Goal: Task Accomplishment & Management: Complete application form

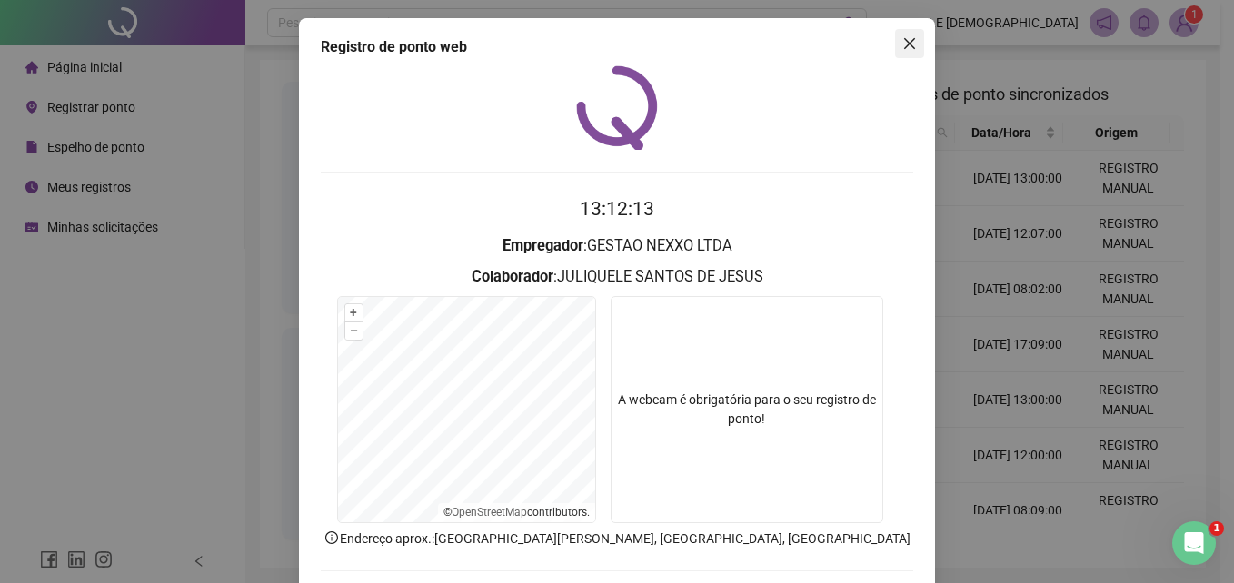
click at [902, 39] on icon "close" at bounding box center [909, 43] width 15 height 15
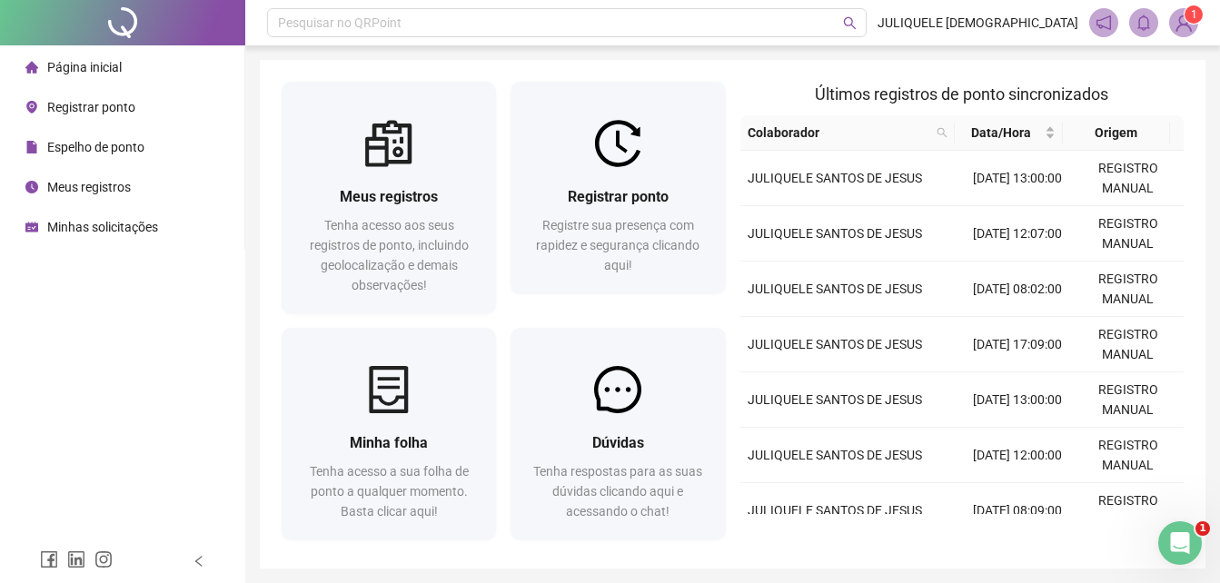
click at [65, 226] on span "Minhas solicitações" at bounding box center [102, 227] width 111 height 15
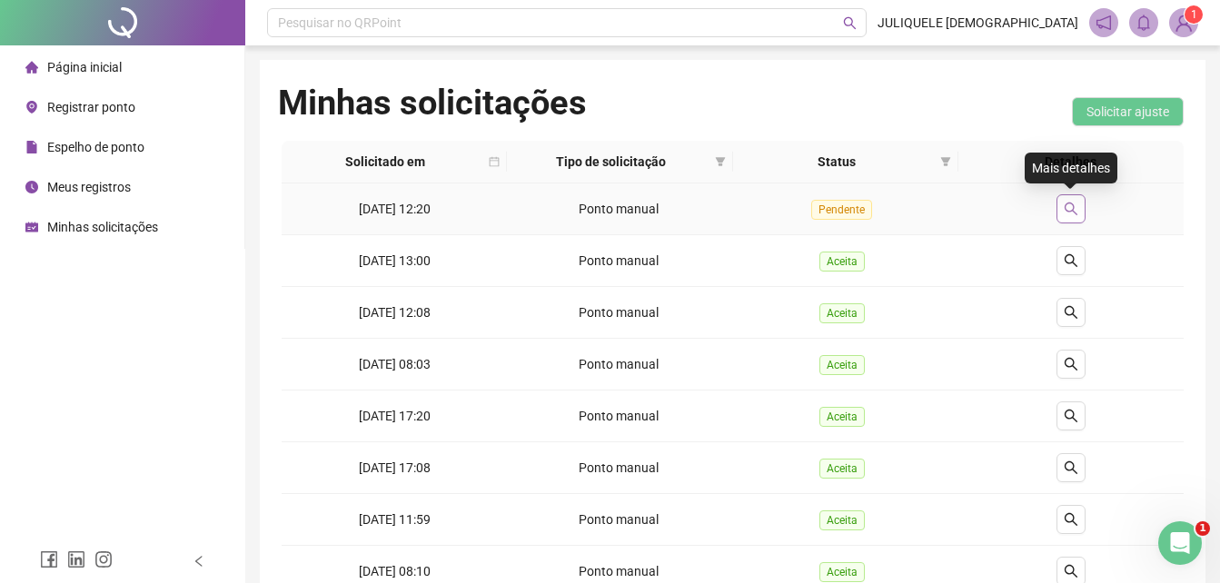
click at [1069, 205] on icon "search" at bounding box center [1071, 209] width 15 height 15
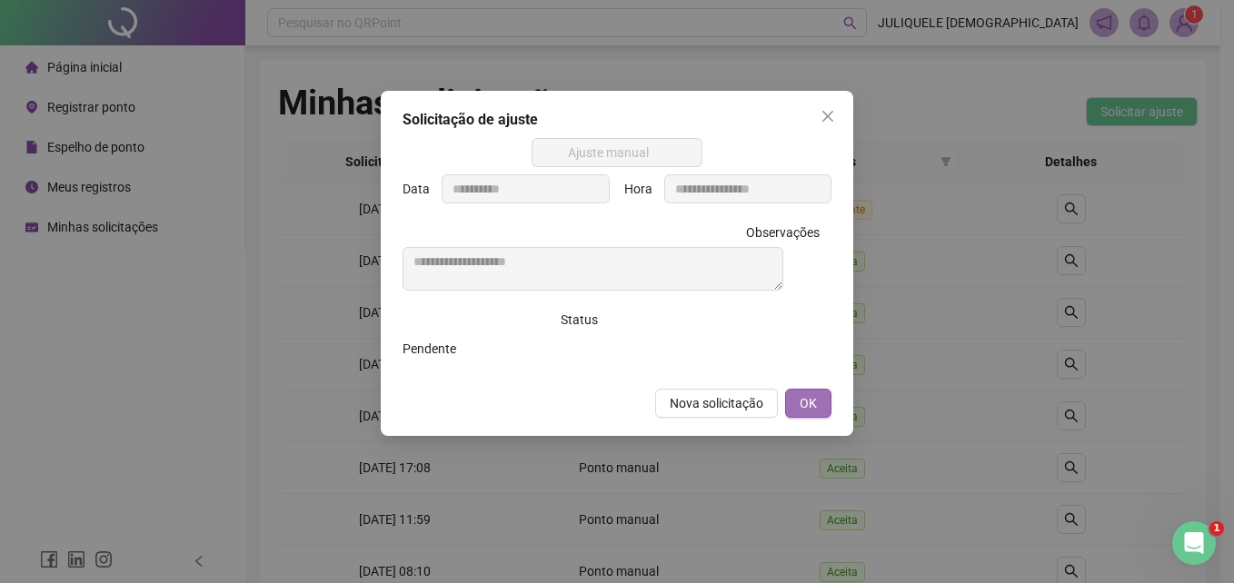
click at [824, 407] on button "OK" at bounding box center [808, 403] width 46 height 29
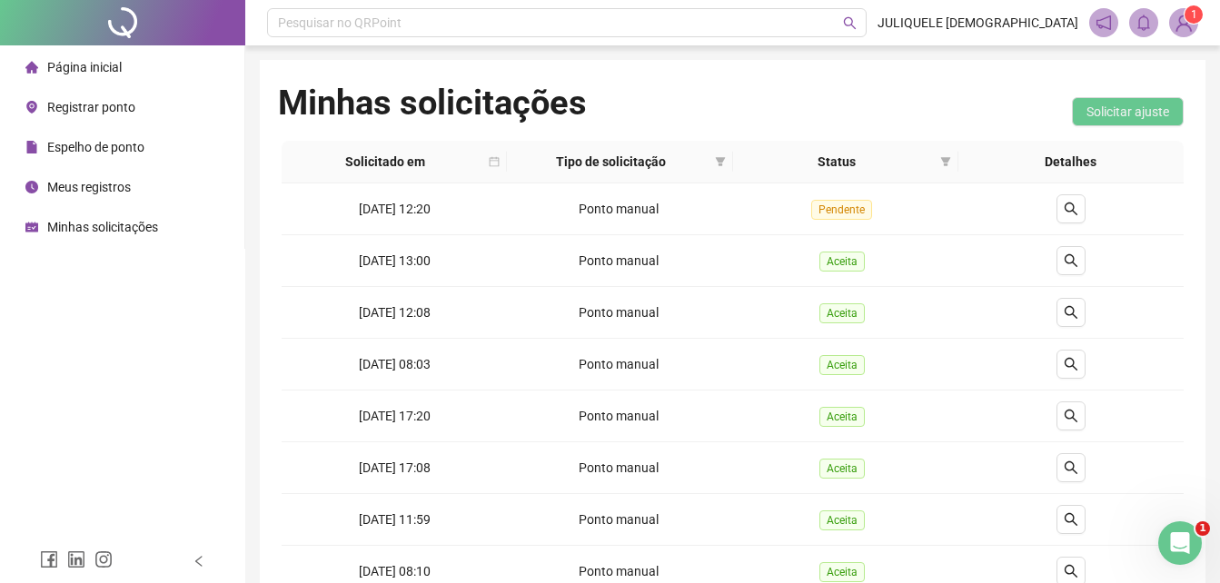
click at [121, 231] on span "Minhas solicitações" at bounding box center [102, 227] width 111 height 15
click at [93, 188] on span "Meus registros" at bounding box center [89, 187] width 84 height 15
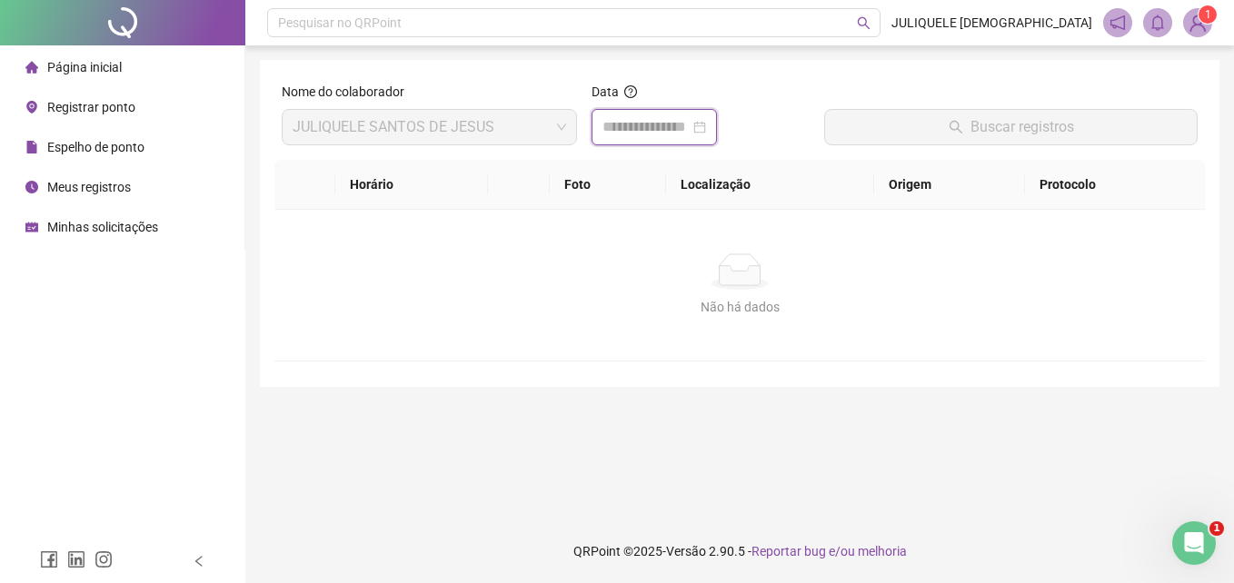
click at [670, 131] on input at bounding box center [645, 127] width 87 height 22
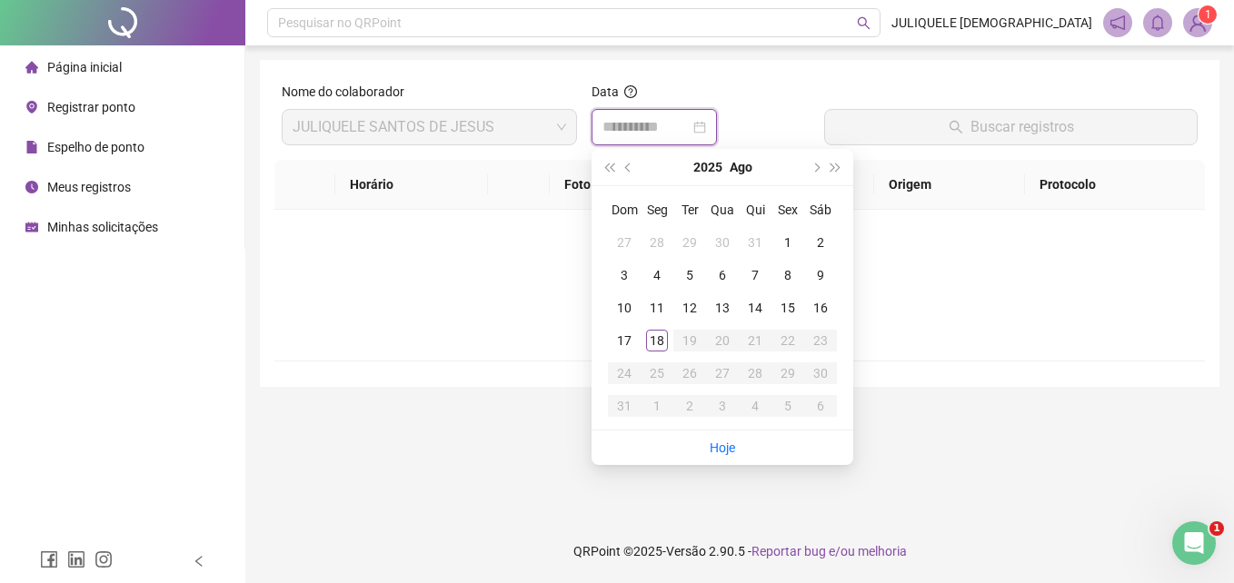
type input "**********"
drag, startPoint x: 638, startPoint y: 342, endPoint x: 651, endPoint y: 340, distance: 12.8
click at [644, 342] on tr "17 18 19 20 21 22 23" at bounding box center [722, 340] width 229 height 33
type input "**********"
click at [652, 340] on div "18" at bounding box center [657, 341] width 22 height 22
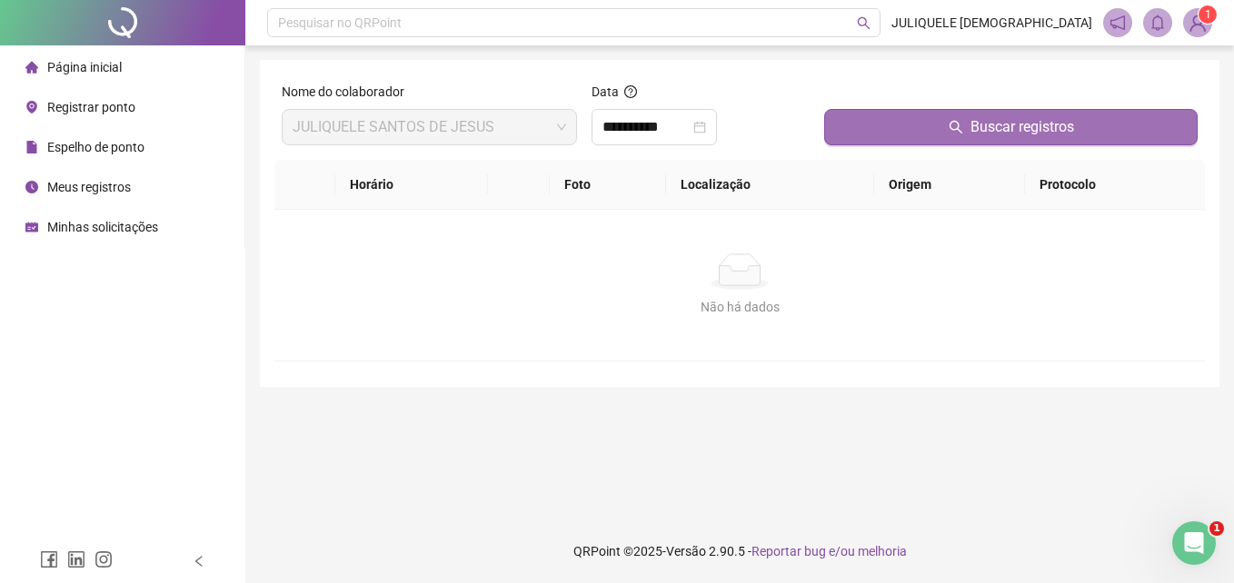
click at [965, 136] on button "Buscar registros" at bounding box center [1010, 127] width 373 height 36
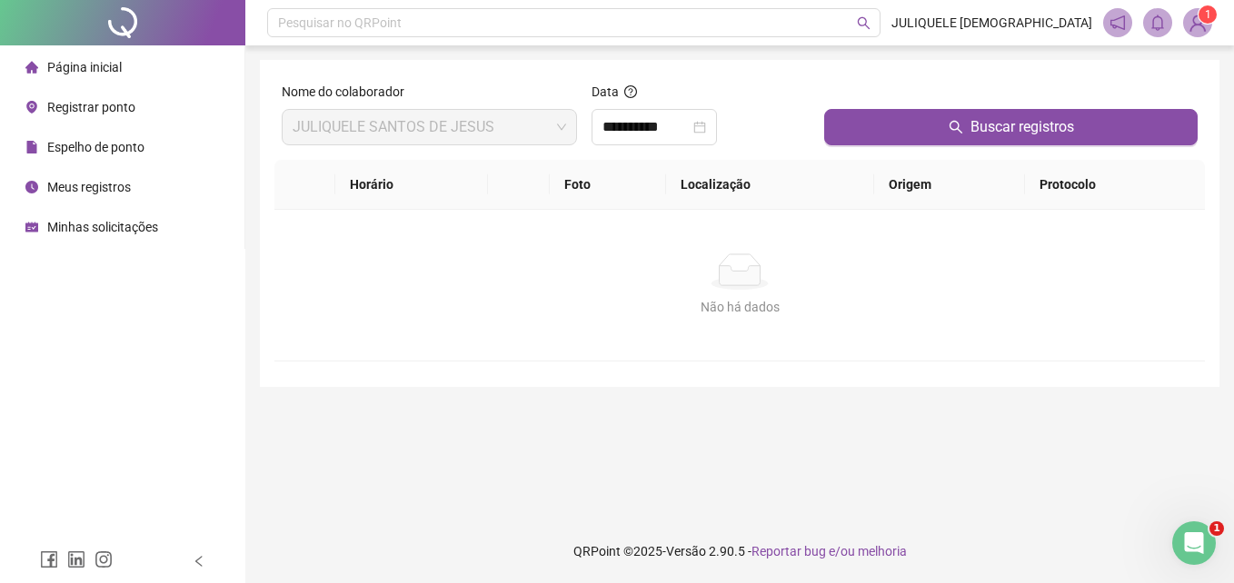
click at [79, 228] on span "Minhas solicitações" at bounding box center [102, 227] width 111 height 15
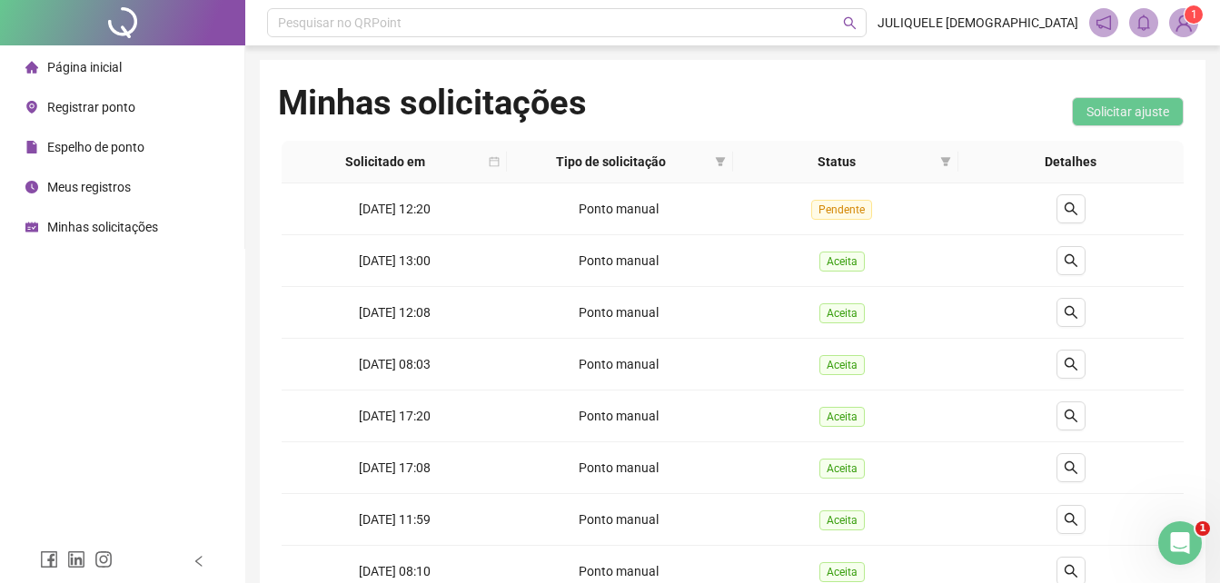
click at [86, 104] on span "Registrar ponto" at bounding box center [91, 107] width 88 height 15
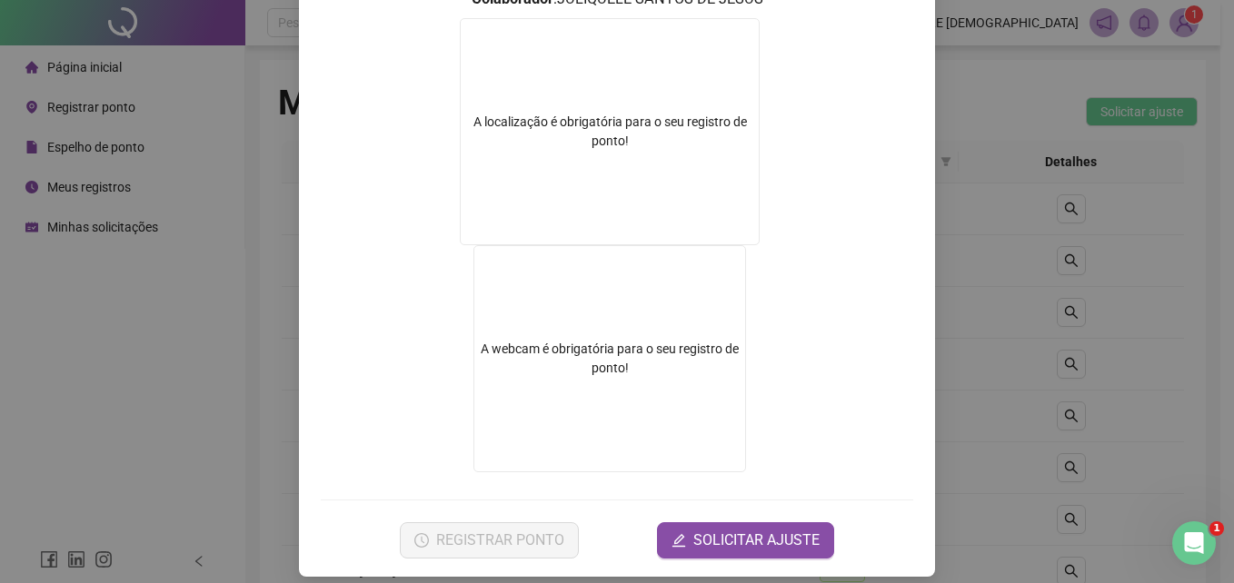
scroll to position [293, 0]
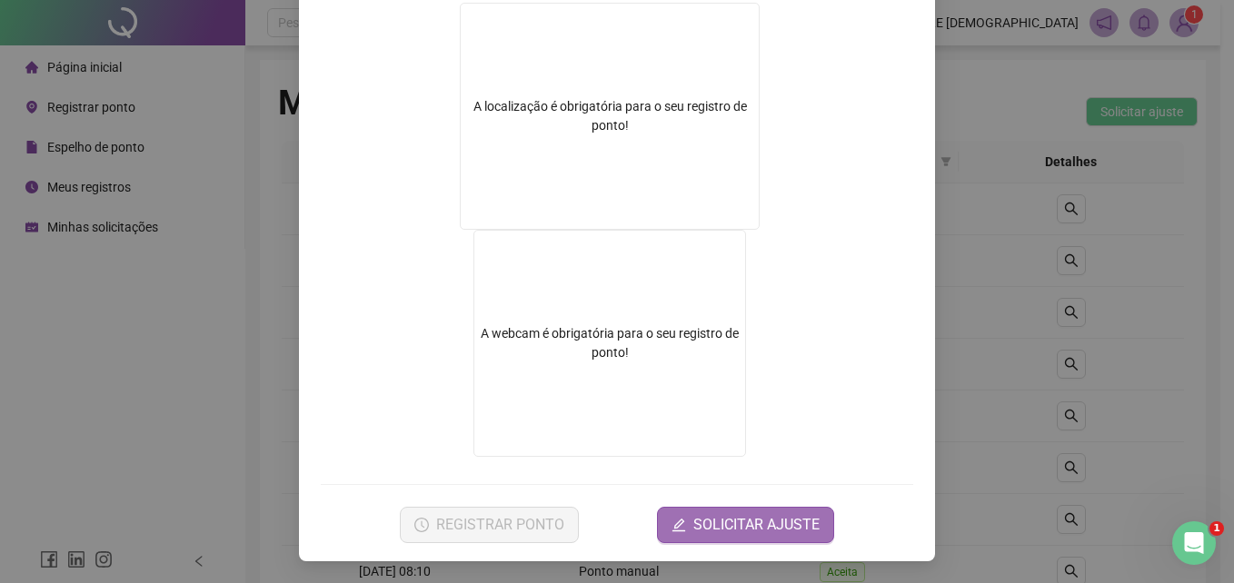
click at [796, 523] on span "SOLICITAR AJUSTE" at bounding box center [756, 525] width 126 height 22
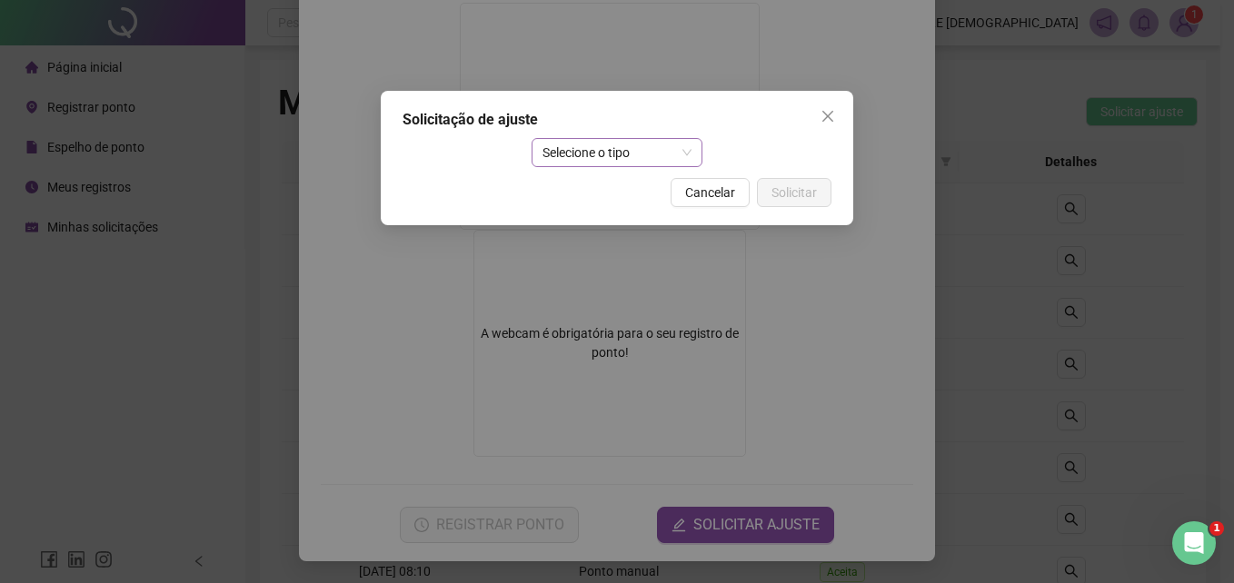
click at [633, 149] on span "Selecione o tipo" at bounding box center [617, 152] width 150 height 27
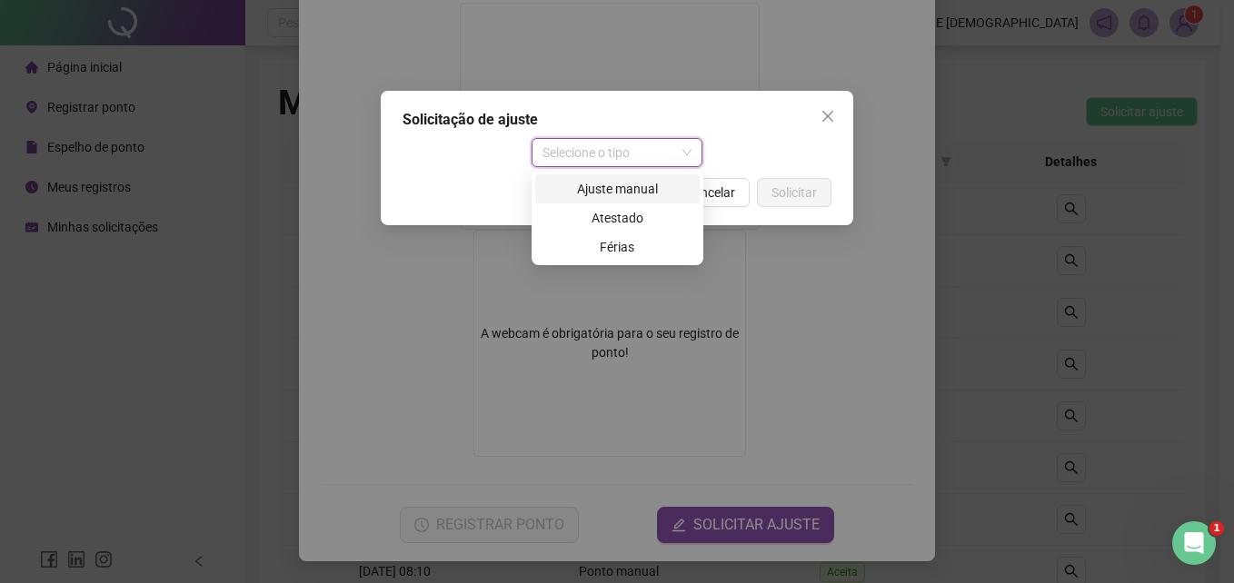
click at [629, 189] on div "Ajuste manual" at bounding box center [617, 189] width 143 height 20
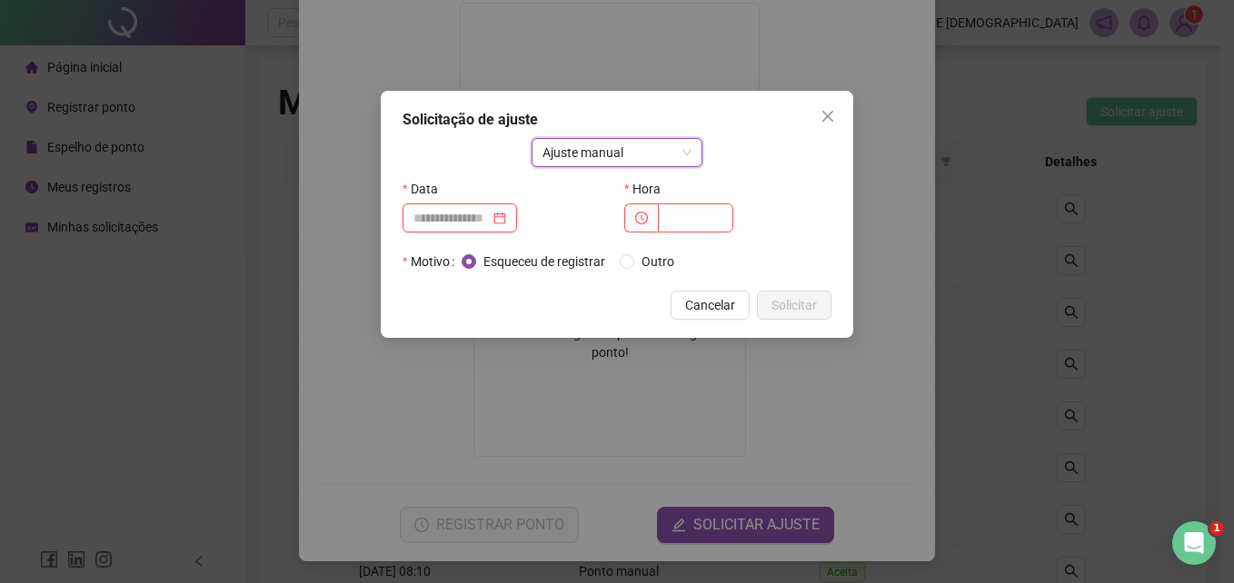
click at [473, 223] on input at bounding box center [451, 218] width 76 height 20
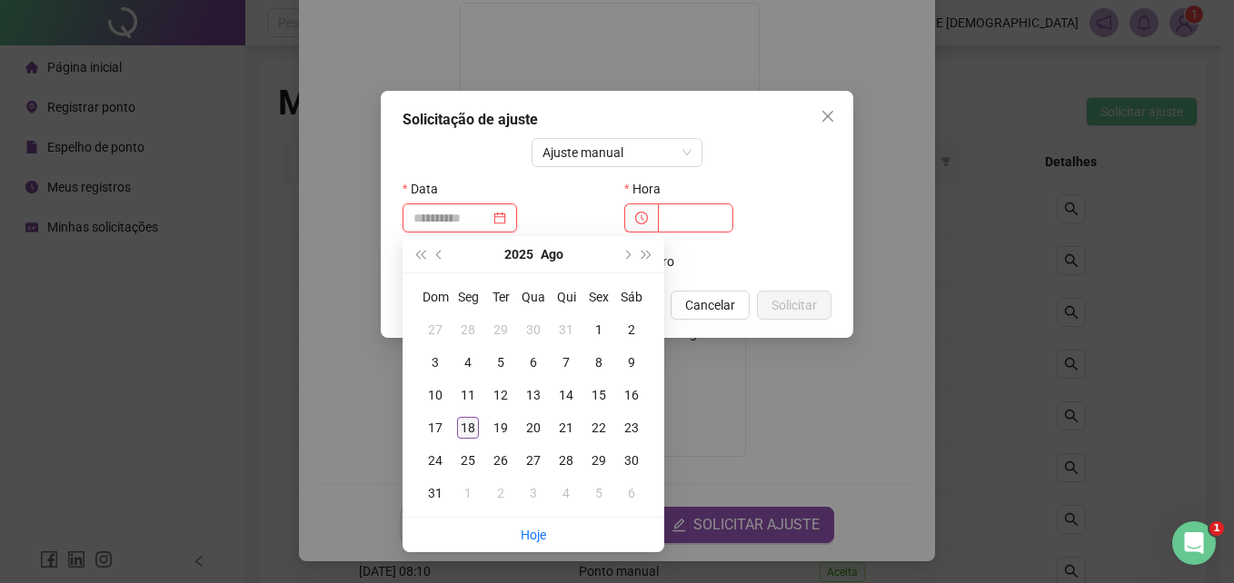
type input "**********"
click at [468, 426] on div "18" at bounding box center [468, 428] width 22 height 22
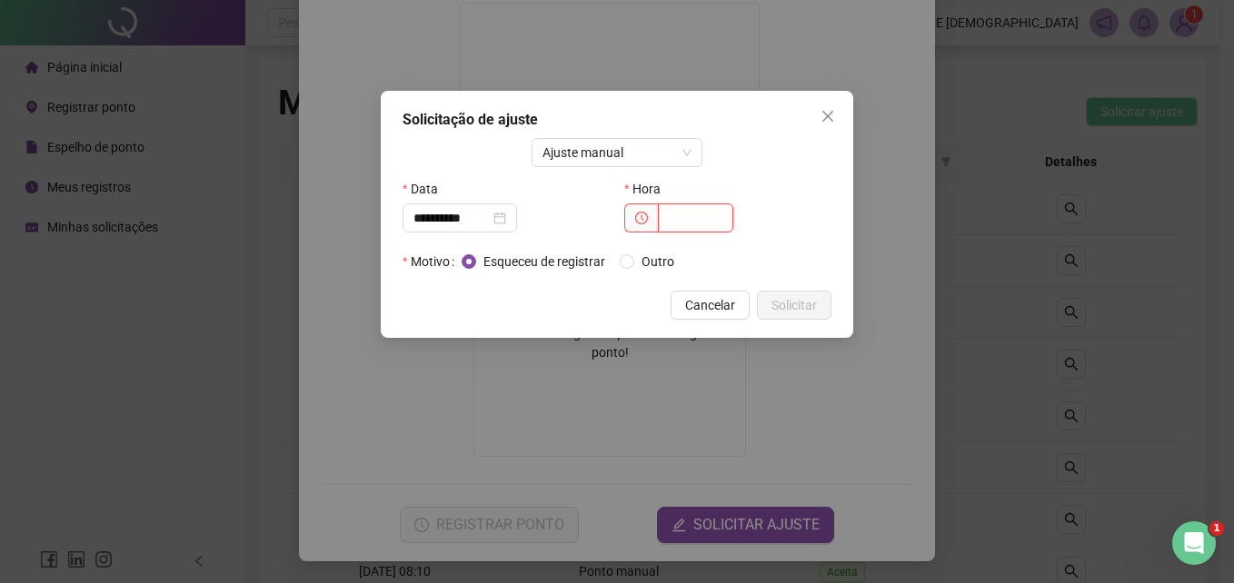
click at [684, 214] on input "text" at bounding box center [695, 218] width 75 height 29
type input "*****"
click at [827, 314] on button "Solicitar" at bounding box center [794, 305] width 75 height 29
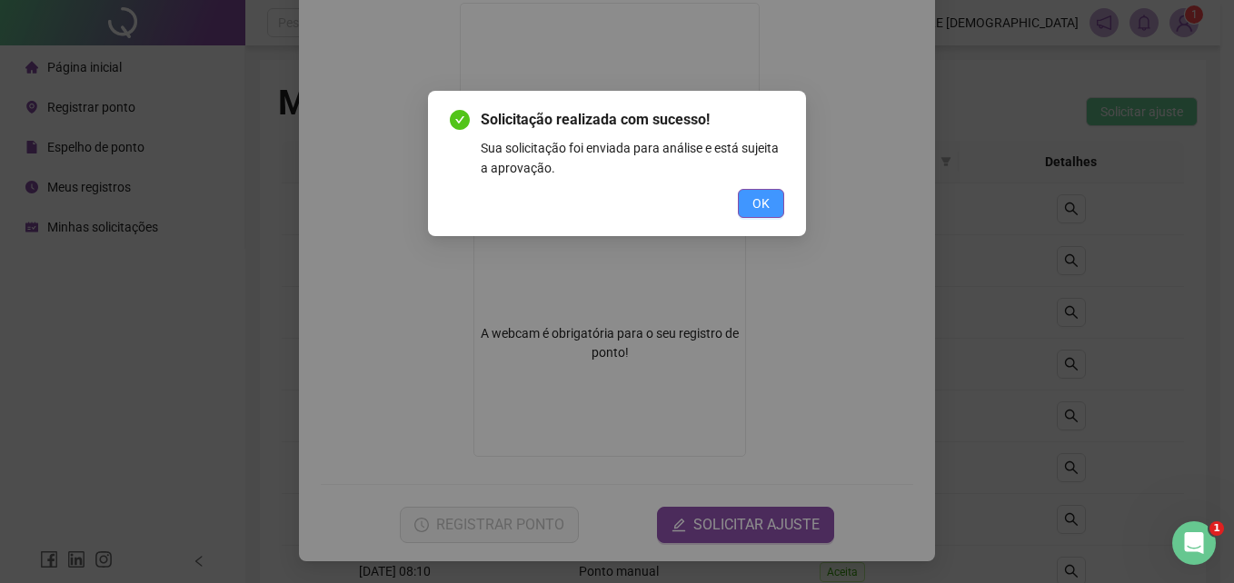
click at [783, 204] on button "OK" at bounding box center [761, 203] width 46 height 29
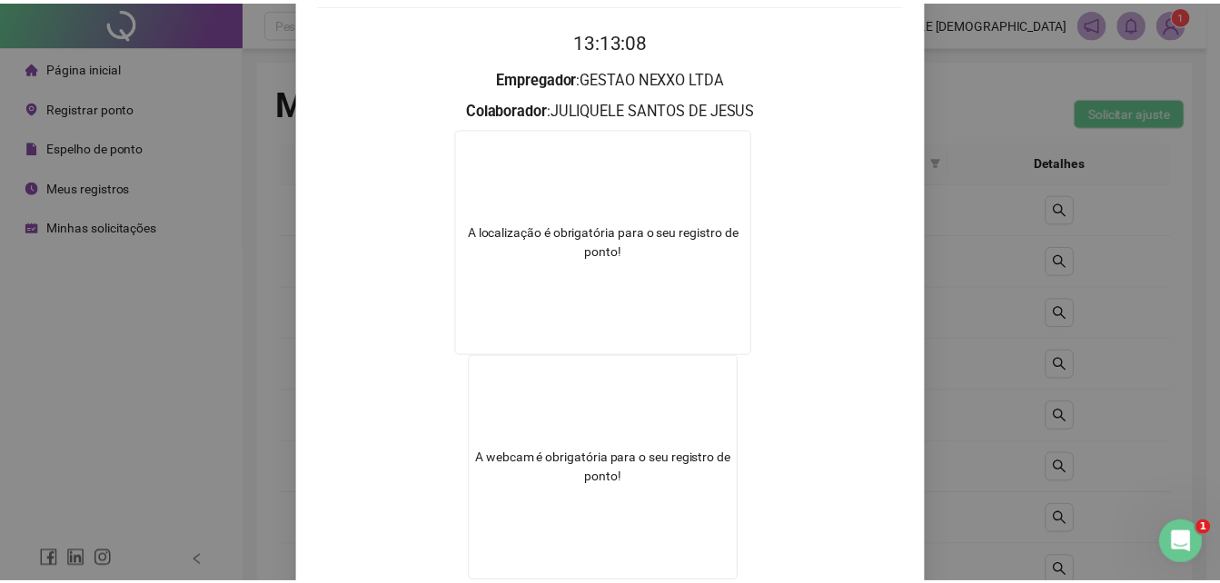
scroll to position [0, 0]
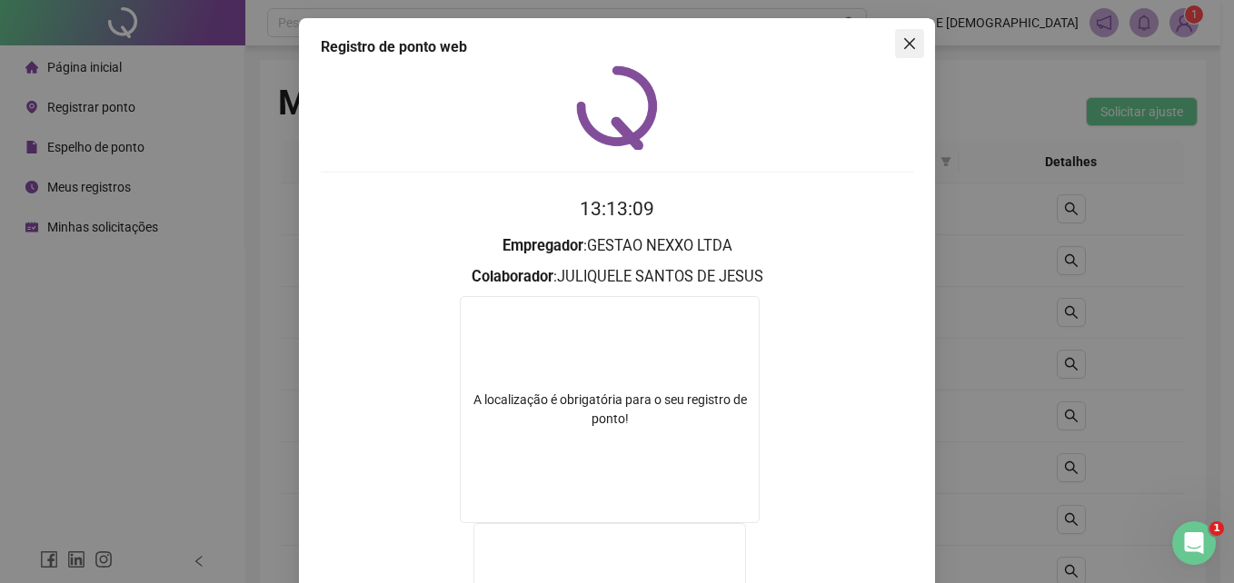
click at [904, 44] on icon "close" at bounding box center [909, 43] width 11 height 11
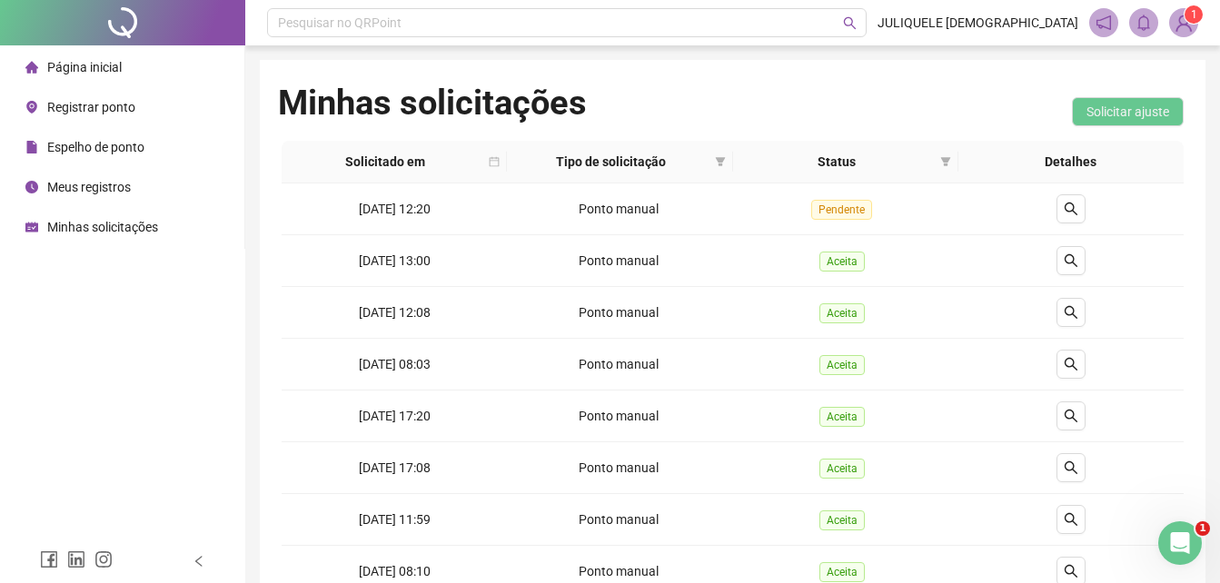
click at [51, 100] on span "Registrar ponto" at bounding box center [91, 107] width 88 height 15
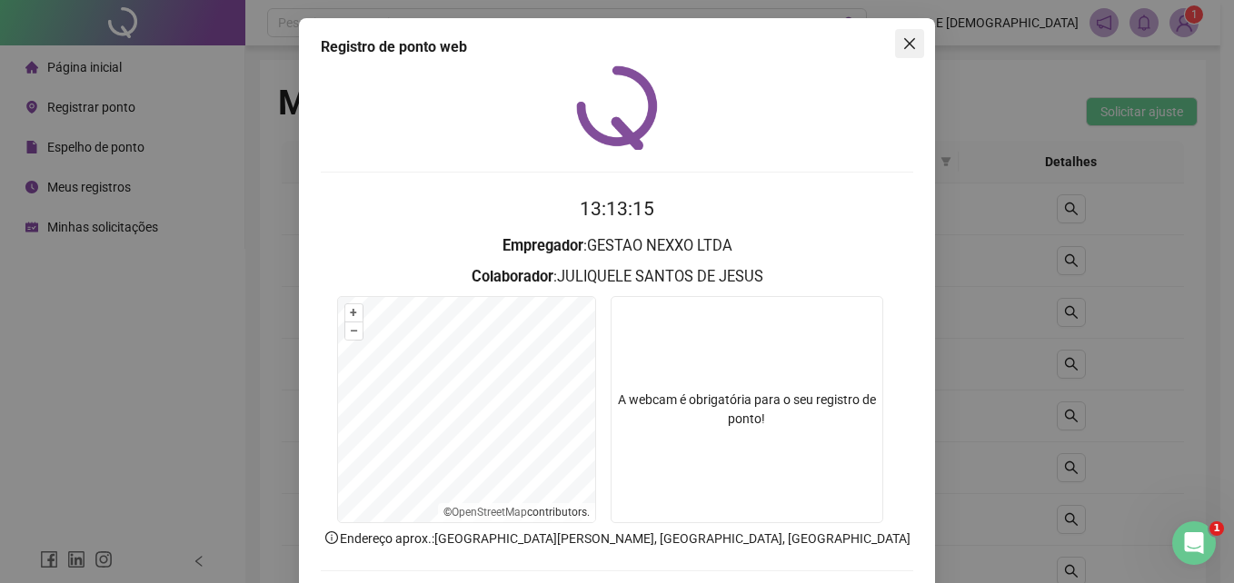
click at [907, 44] on icon "close" at bounding box center [909, 43] width 15 height 15
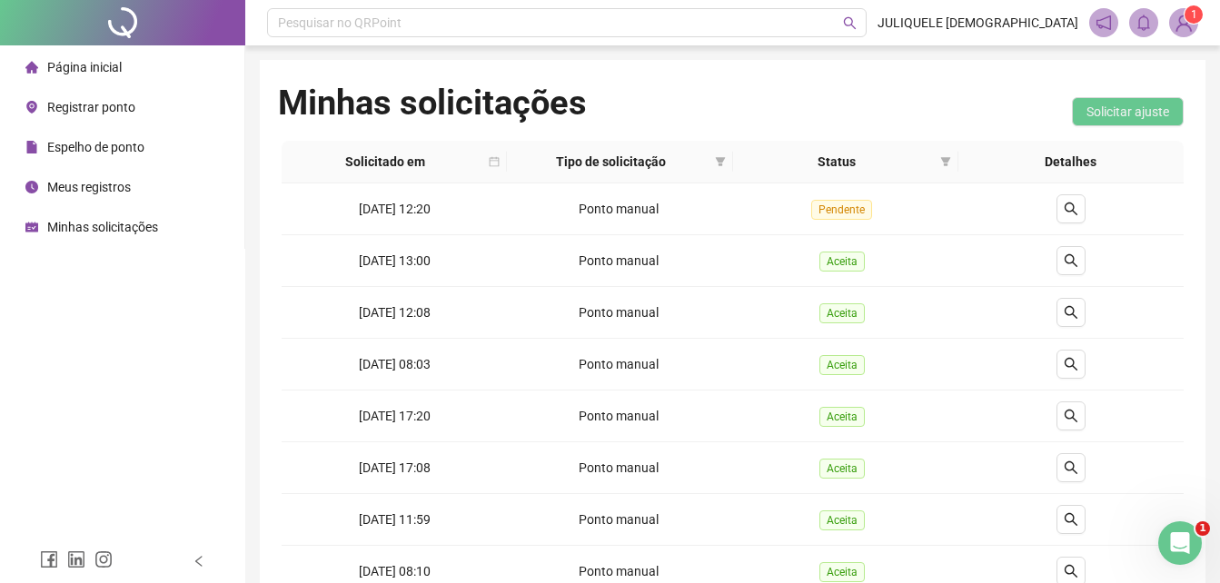
click at [101, 225] on span "Minhas solicitações" at bounding box center [102, 227] width 111 height 15
click at [1072, 255] on icon "search" at bounding box center [1071, 260] width 13 height 13
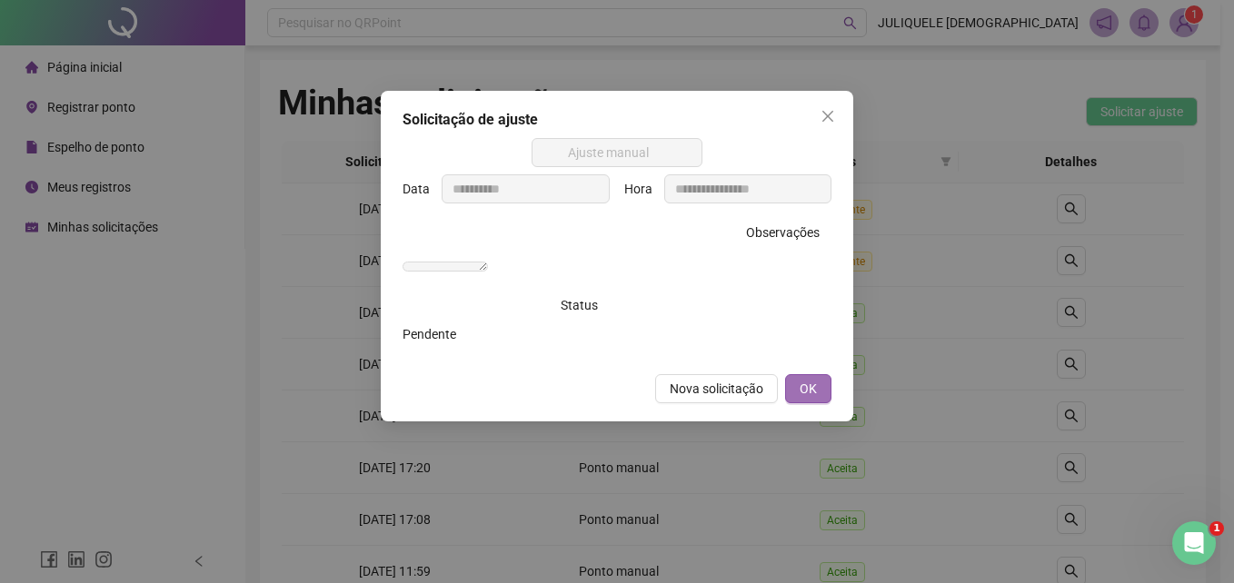
click at [820, 403] on button "OK" at bounding box center [808, 388] width 46 height 29
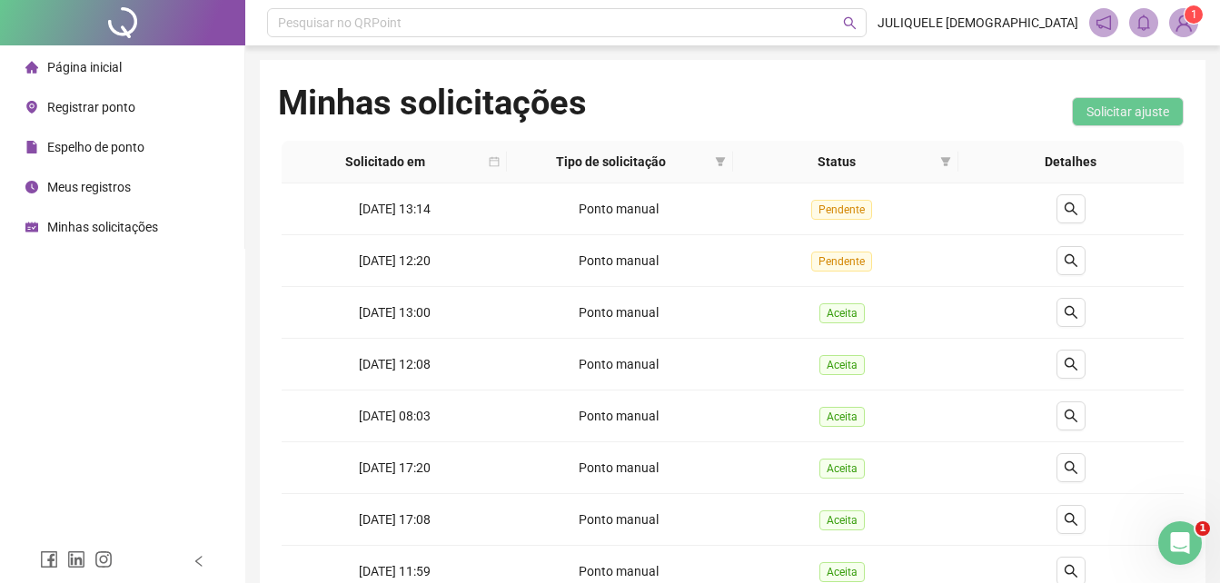
click at [103, 100] on span "Registrar ponto" at bounding box center [91, 107] width 88 height 15
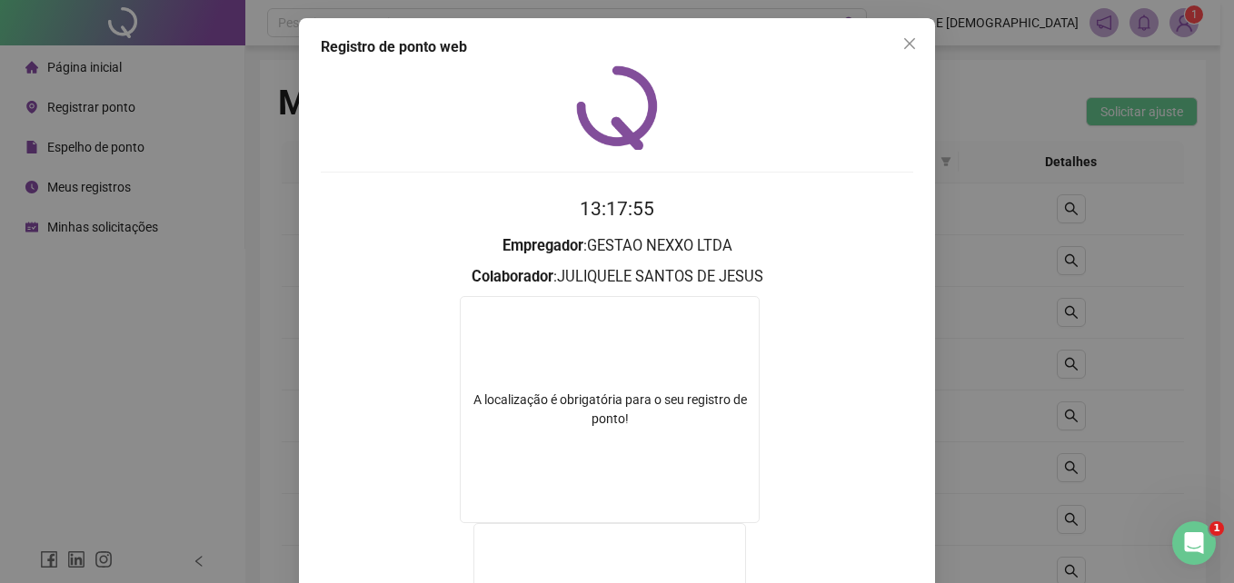
scroll to position [293, 0]
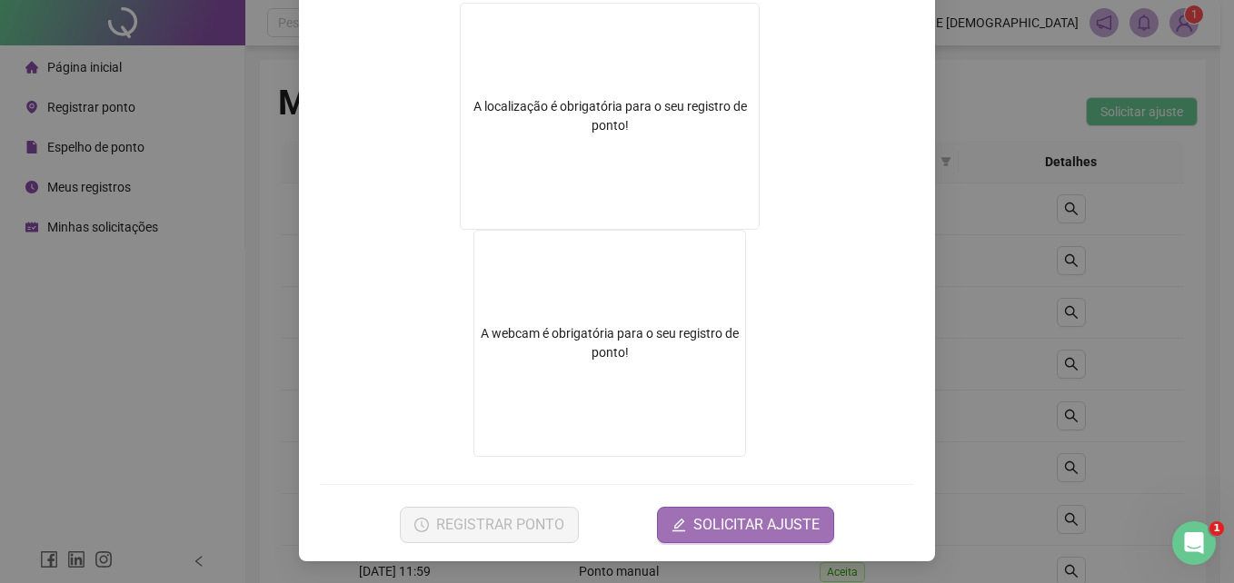
click at [751, 522] on span "SOLICITAR AJUSTE" at bounding box center [756, 525] width 126 height 22
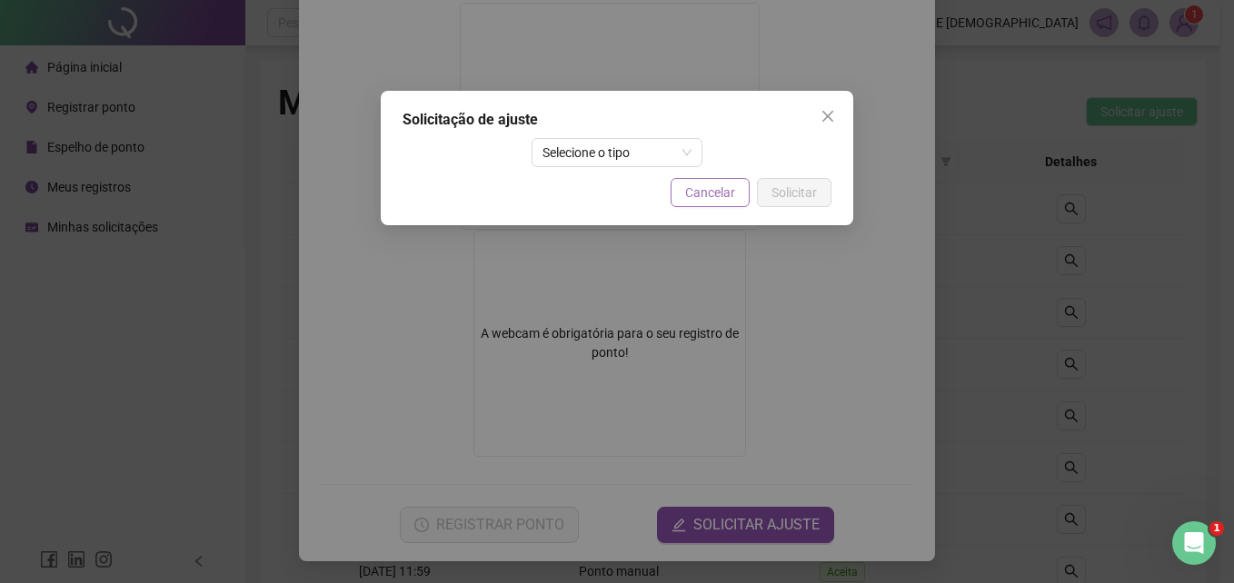
click at [723, 182] on button "Cancelar" at bounding box center [710, 192] width 79 height 29
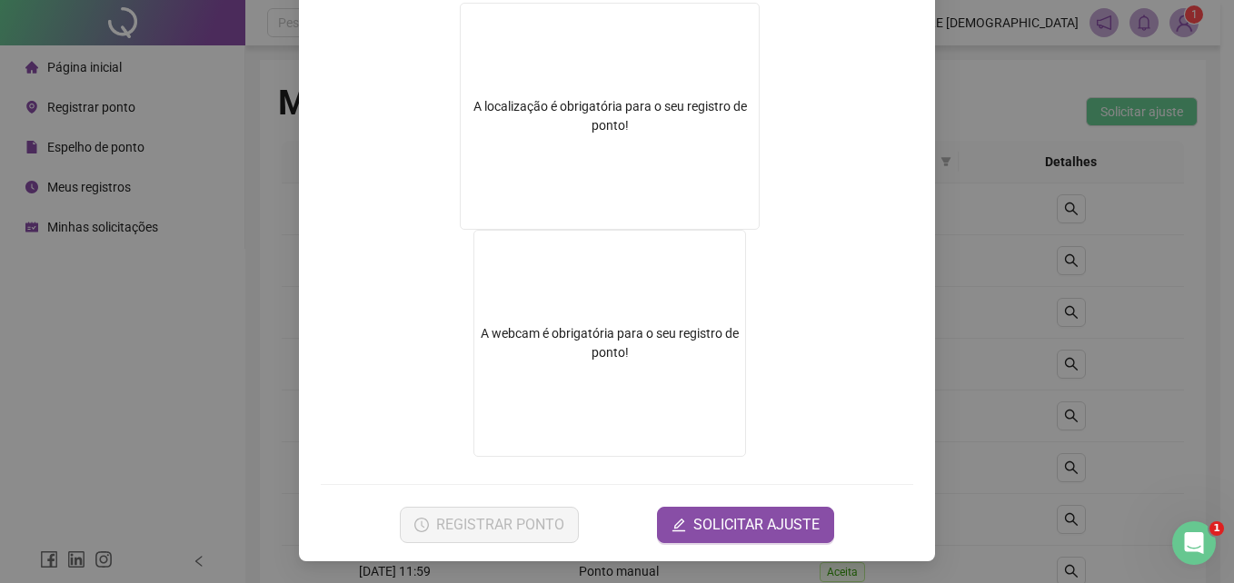
scroll to position [0, 0]
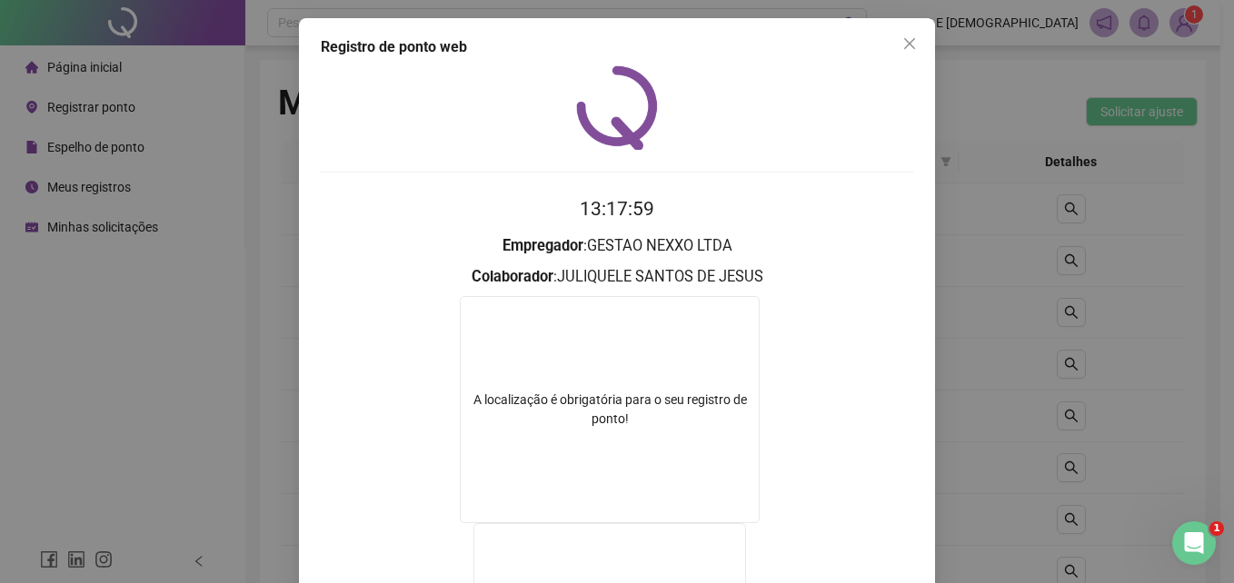
click at [925, 35] on div "Registro de ponto web 13:17:59 Empregador : GESTAO NEXXO LTDA Colaborador : JUL…" at bounding box center [617, 436] width 636 height 837
click at [915, 38] on span "Close" at bounding box center [909, 43] width 29 height 15
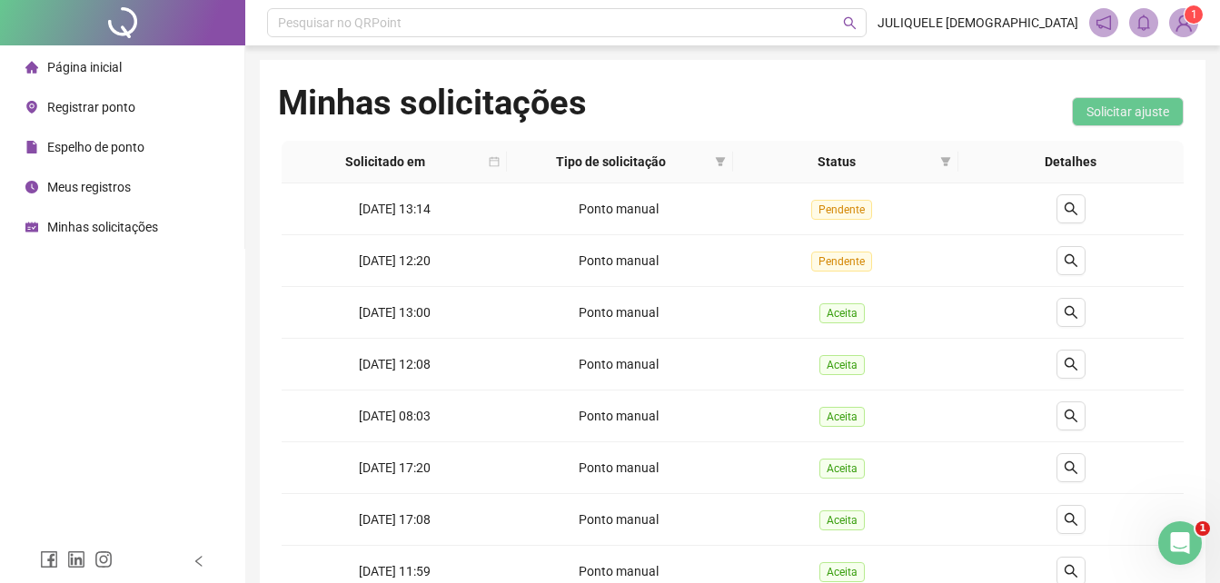
click at [129, 104] on span "Registrar ponto" at bounding box center [91, 107] width 88 height 15
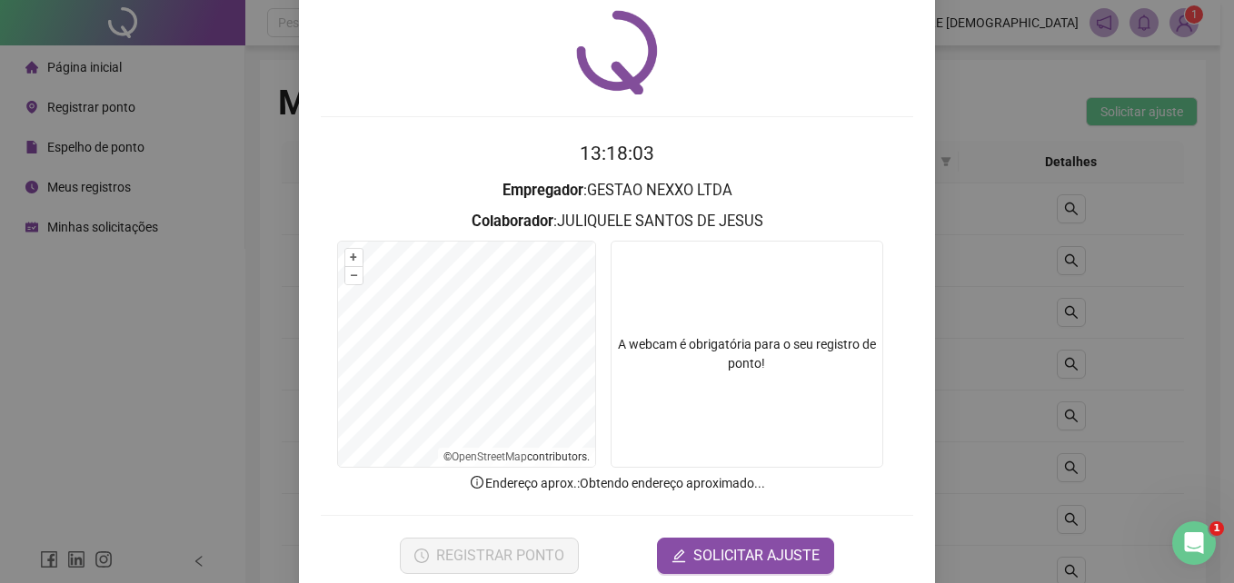
scroll to position [86, 0]
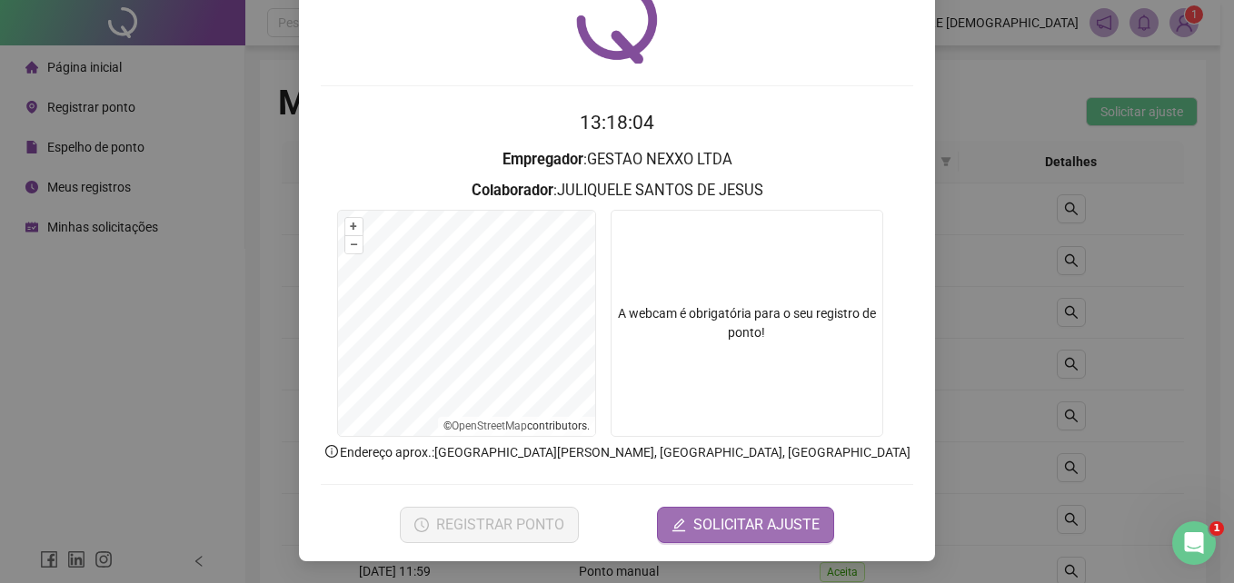
click at [750, 531] on span "SOLICITAR AJUSTE" at bounding box center [756, 525] width 126 height 22
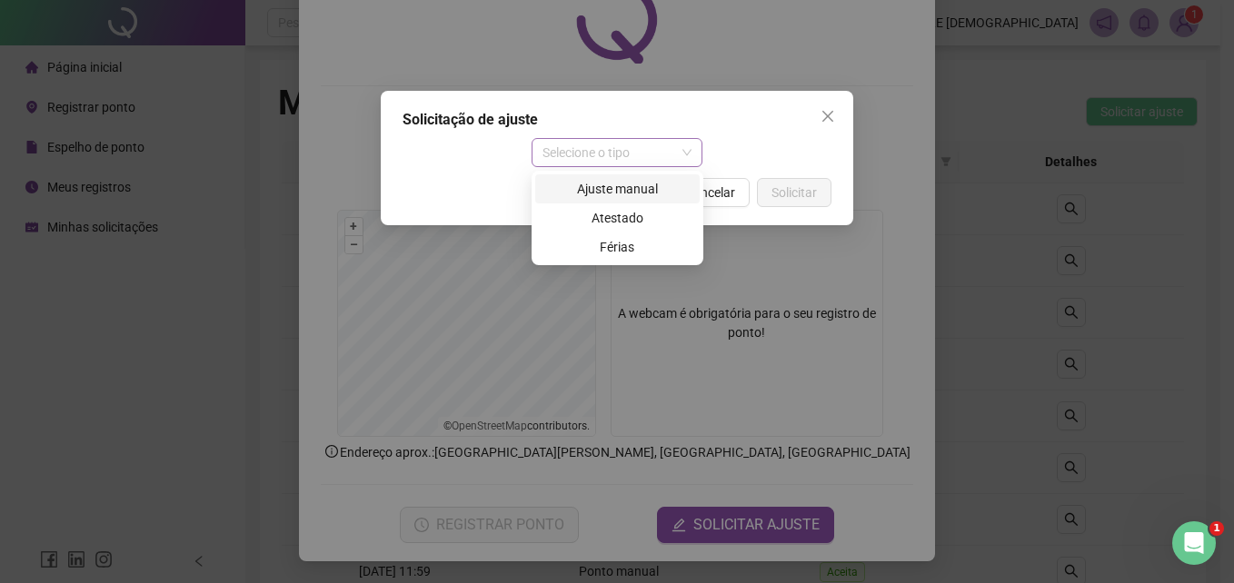
click at [592, 164] on span "Selecione o tipo" at bounding box center [617, 152] width 150 height 27
click at [603, 182] on div "Ajuste manual" at bounding box center [617, 189] width 143 height 20
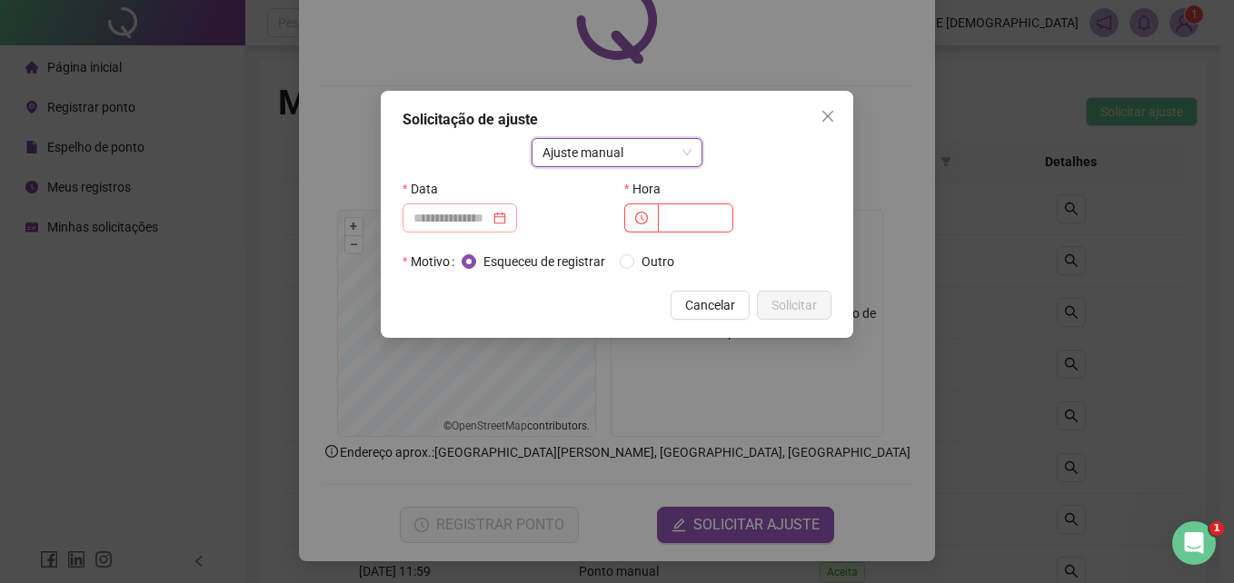
click at [487, 228] on div at bounding box center [459, 218] width 114 height 29
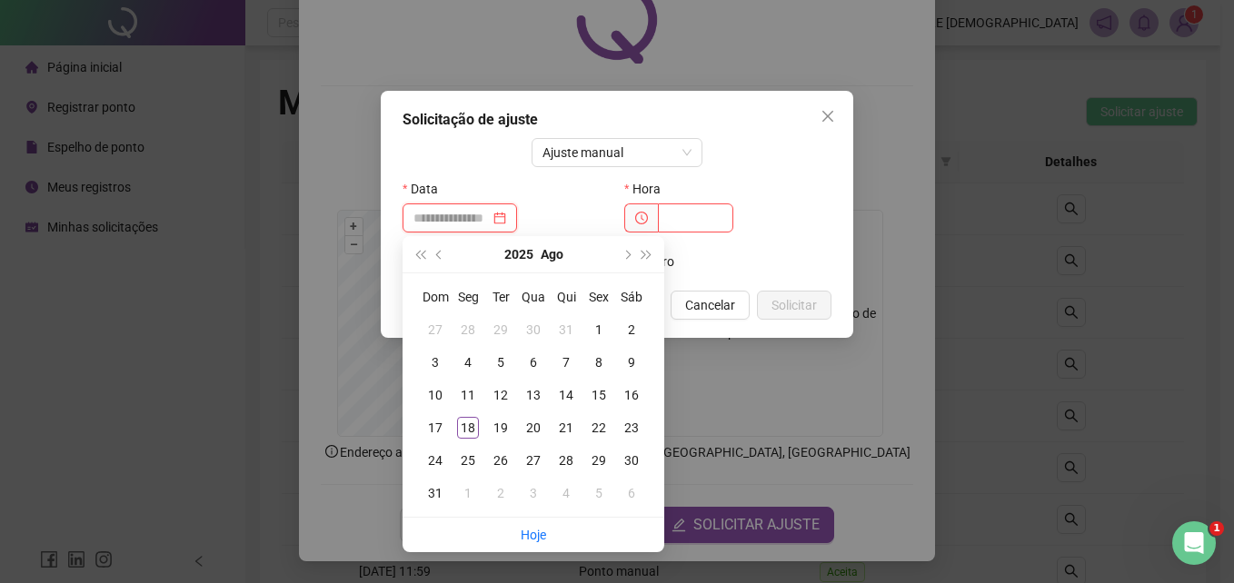
click at [482, 220] on input at bounding box center [451, 218] width 76 height 20
type input "**********"
click at [468, 427] on div "18" at bounding box center [468, 428] width 22 height 22
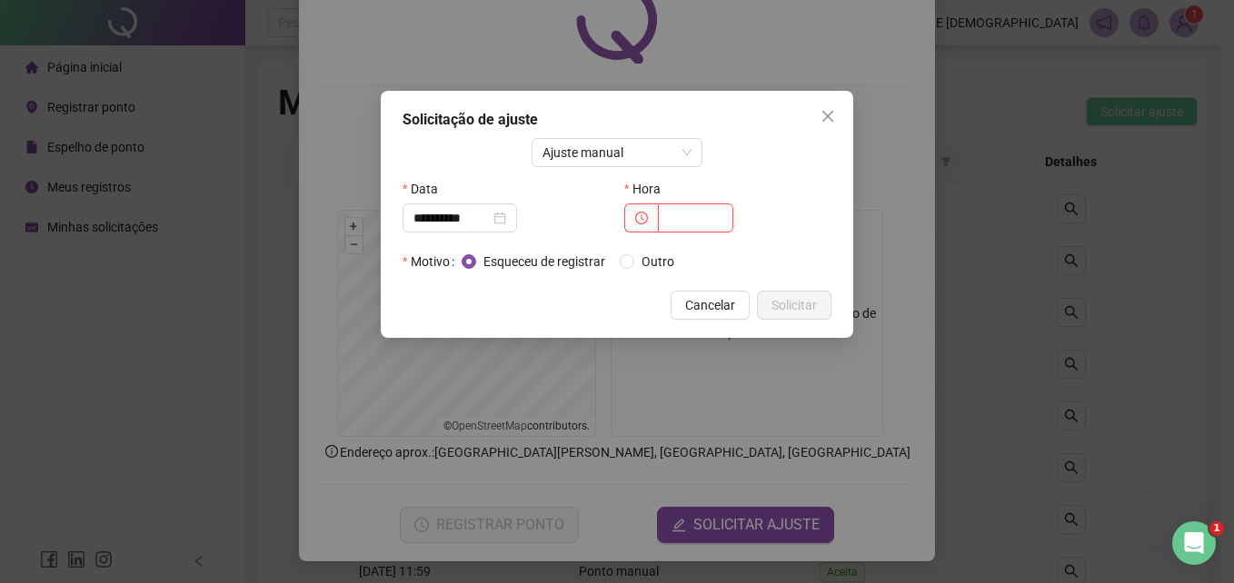
click at [689, 206] on input "text" at bounding box center [695, 218] width 75 height 29
type input "*****"
click at [661, 259] on span "Outro" at bounding box center [657, 262] width 47 height 20
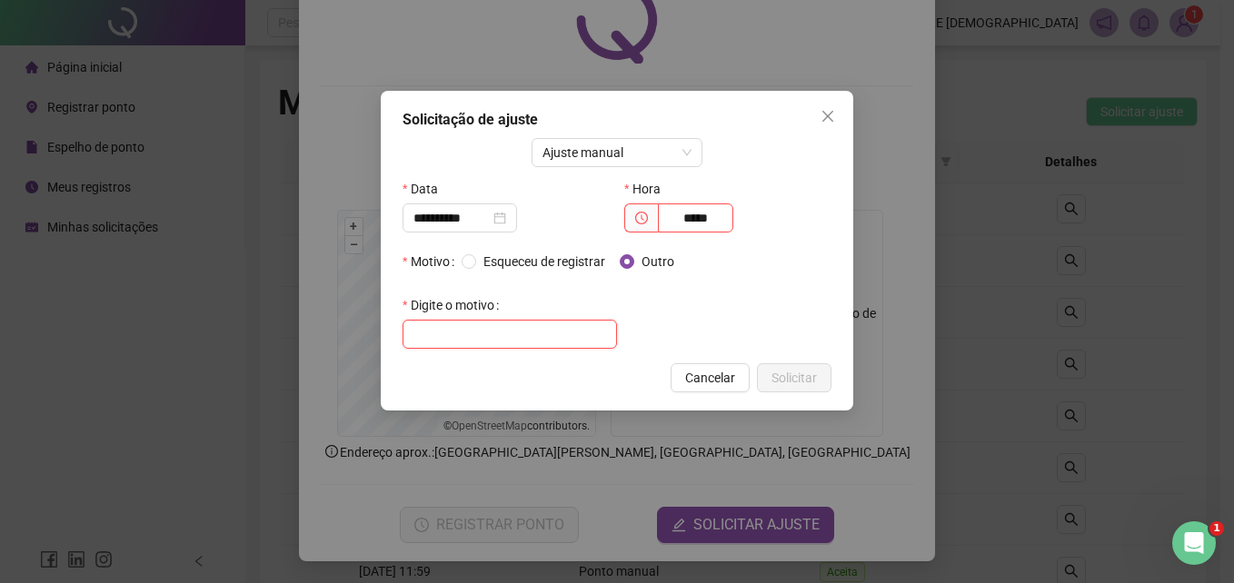
click at [530, 338] on input "text" at bounding box center [509, 334] width 214 height 29
type input "**********"
click at [804, 368] on span "Solicitar" at bounding box center [793, 378] width 45 height 20
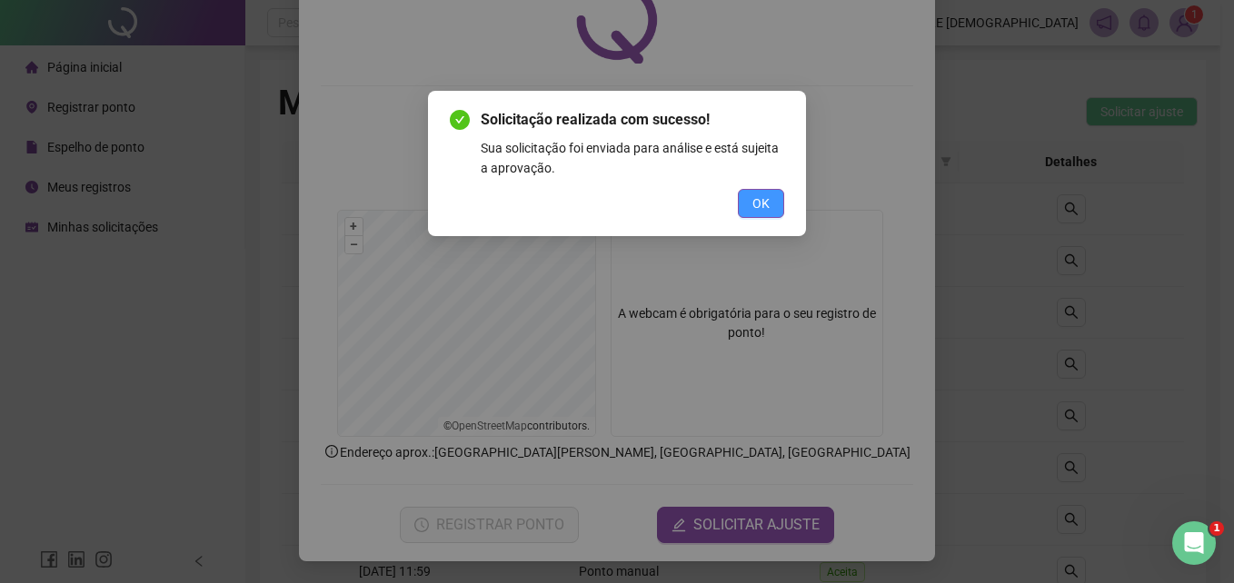
click at [764, 198] on span "OK" at bounding box center [760, 204] width 17 height 20
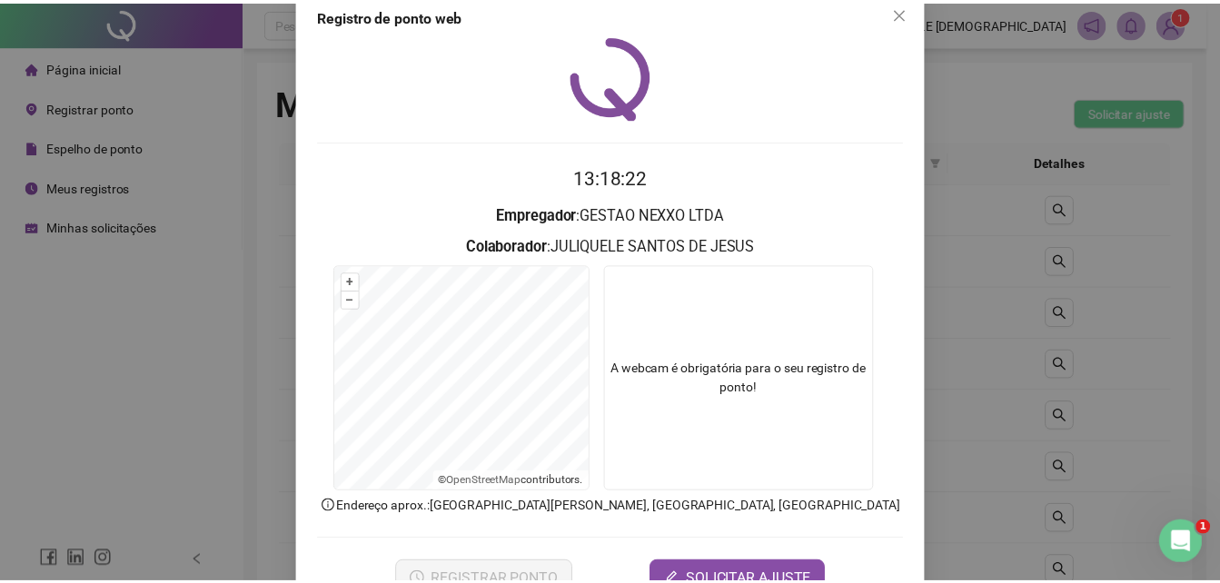
scroll to position [0, 0]
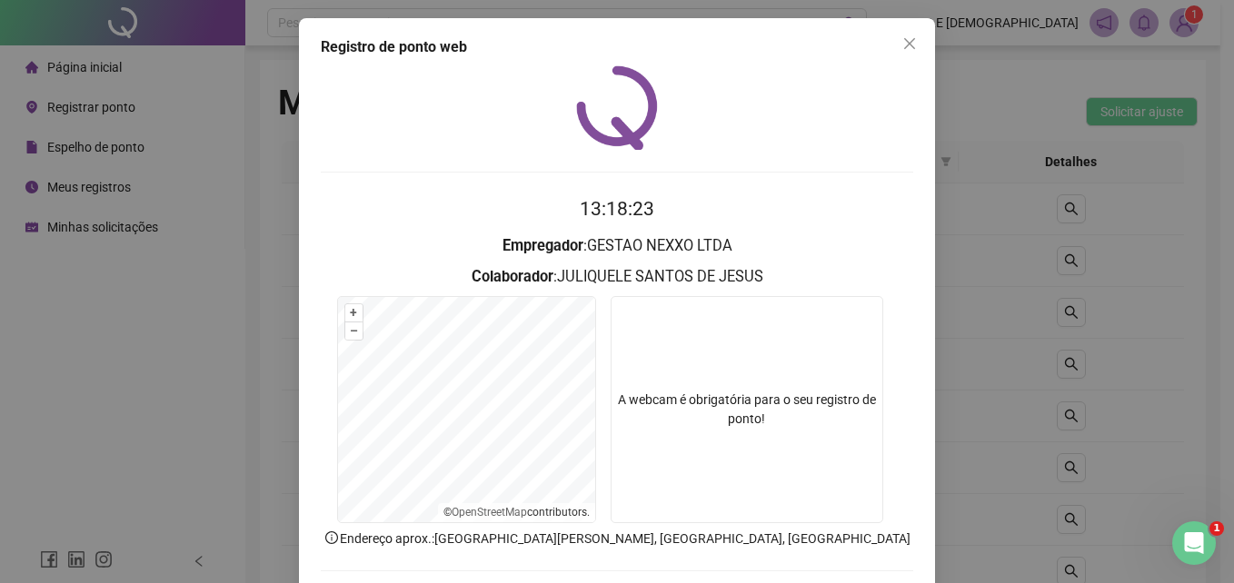
drag, startPoint x: 914, startPoint y: 45, endPoint x: 899, endPoint y: 45, distance: 14.6
click at [913, 45] on span "Close" at bounding box center [909, 43] width 29 height 15
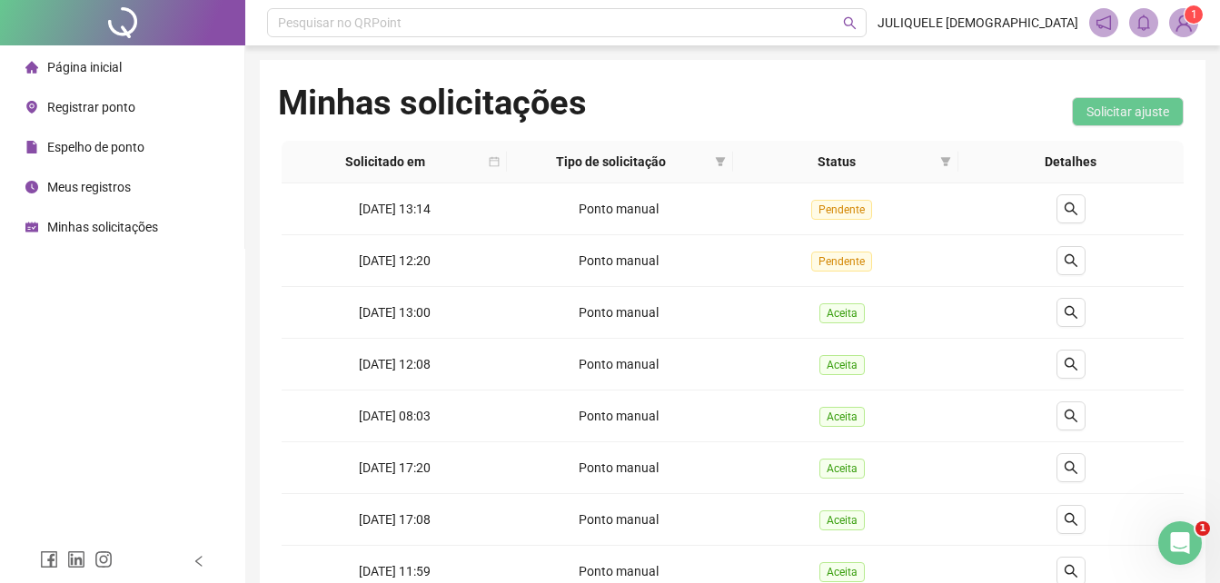
click at [109, 231] on span "Minhas solicitações" at bounding box center [102, 227] width 111 height 15
click at [1186, 21] on img at bounding box center [1183, 22] width 27 height 27
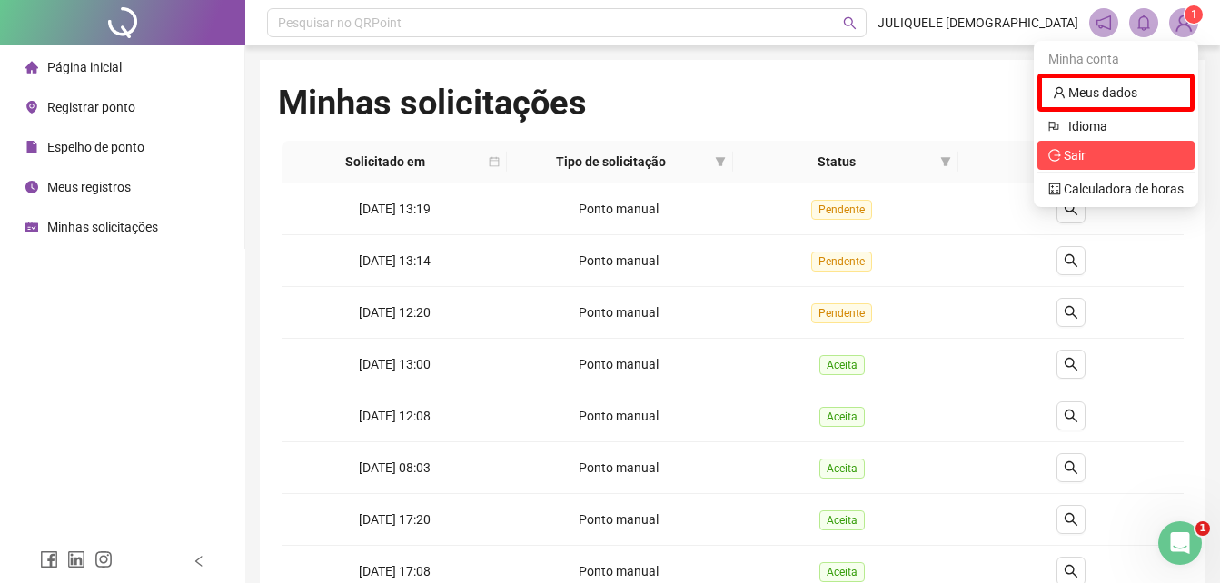
click at [1083, 162] on span "Sair" at bounding box center [1075, 155] width 22 height 15
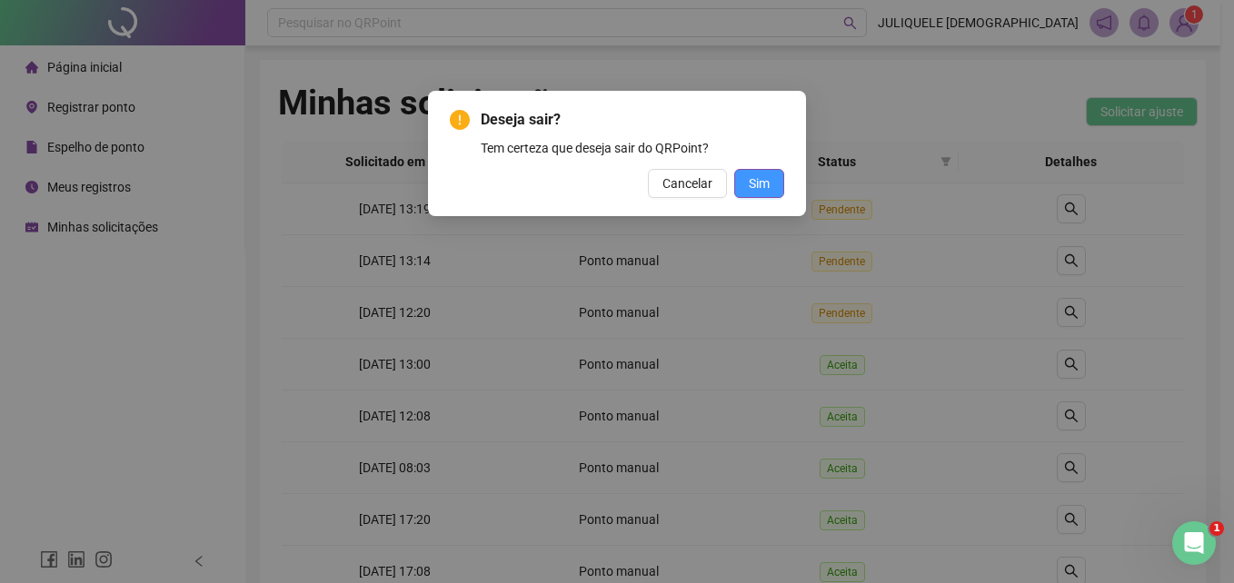
click at [757, 190] on span "Sim" at bounding box center [759, 184] width 21 height 20
